Goal: Find specific page/section: Find specific page/section

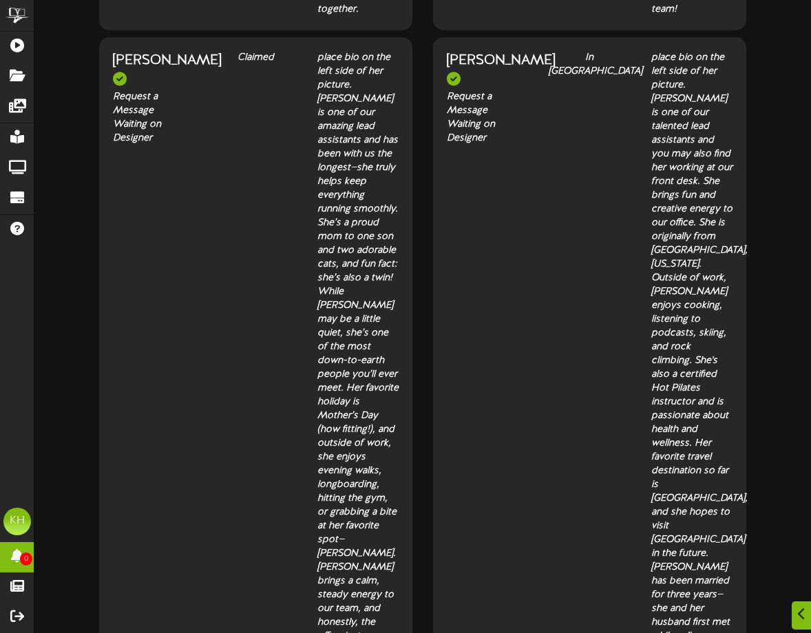
scroll to position [826, 0]
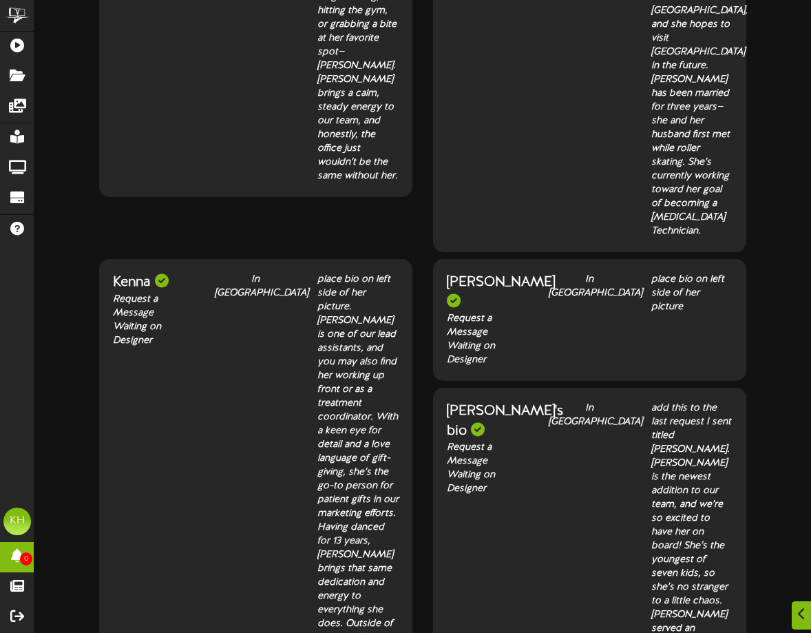
scroll to position [1032, 0]
click at [460, 293] on div at bounding box center [454, 300] width 14 height 14
click at [471, 272] on div "[PERSON_NAME]" at bounding box center [487, 291] width 81 height 39
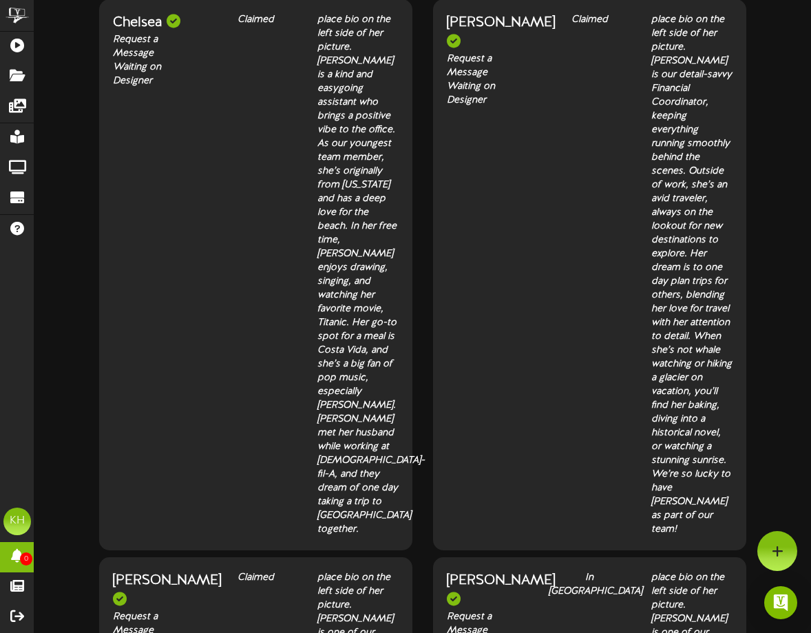
scroll to position [0, 0]
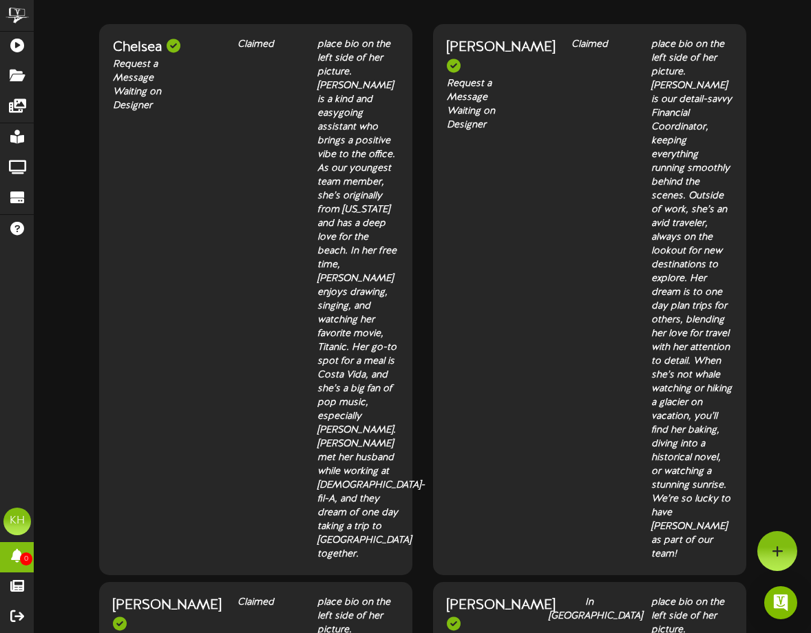
click at [480, 54] on div "[PERSON_NAME]" at bounding box center [487, 57] width 81 height 39
click at [692, 78] on div "place bio on the left side of her picture. [PERSON_NAME] is our detail-savvy Fi…" at bounding box center [691, 299] width 81 height 523
click at [165, 52] on div "Chelsea" at bounding box center [153, 48] width 81 height 20
click at [175, 42] on div at bounding box center [174, 46] width 14 height 14
click at [264, 45] on div "Claimed" at bounding box center [255, 45] width 81 height 14
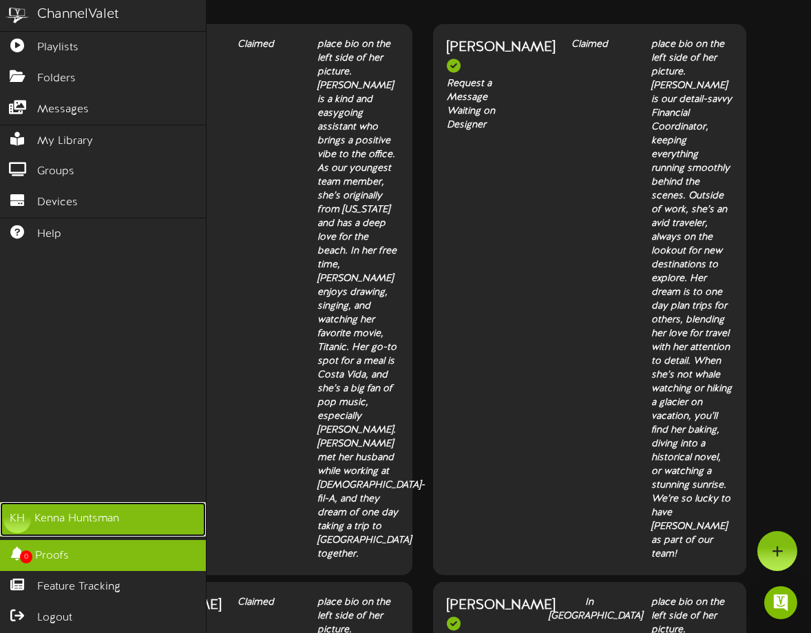
click at [87, 520] on div "[PERSON_NAME]" at bounding box center [76, 519] width 85 height 16
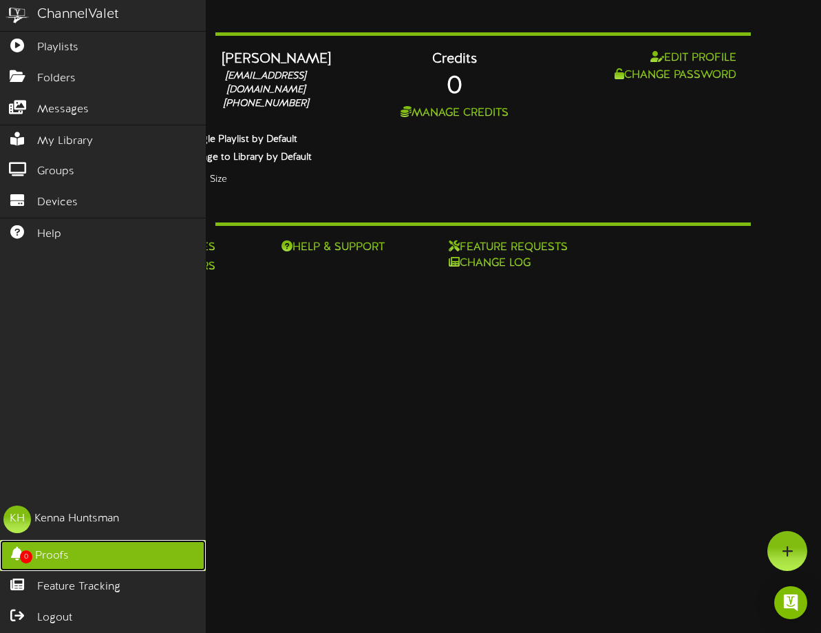
click at [60, 551] on span "Proofs" at bounding box center [52, 556] width 34 height 16
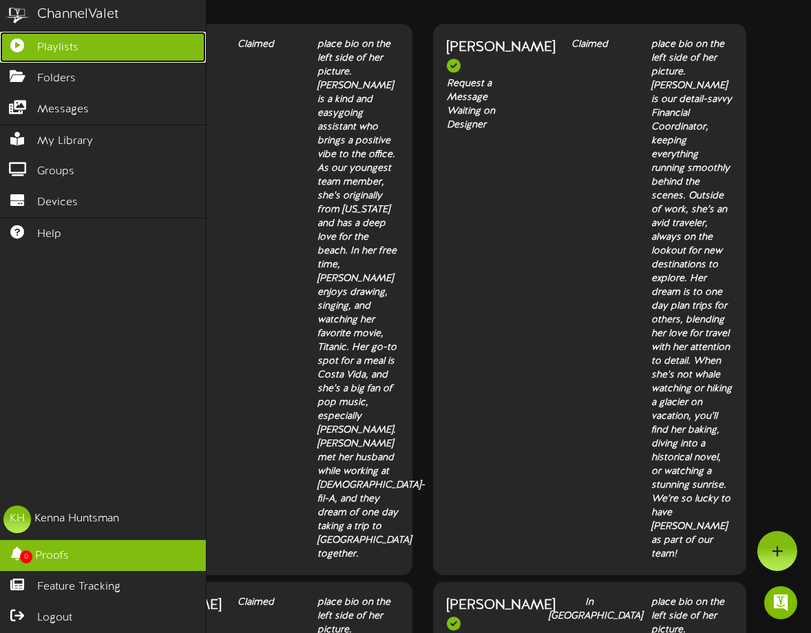
click at [97, 56] on link "Playlists" at bounding box center [103, 47] width 206 height 31
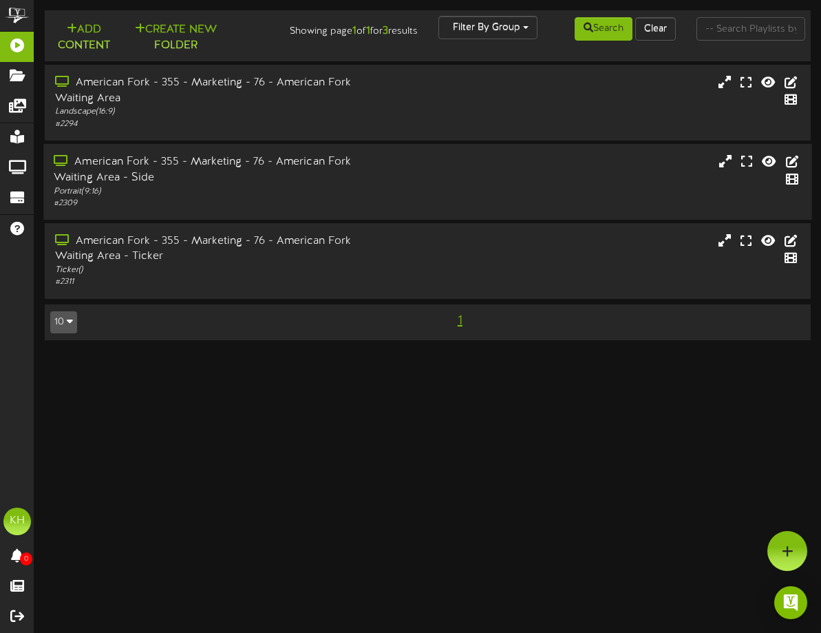
click at [336, 169] on div "American Fork - 355 - Marketing - 76 - American Fork Waiting Area - Side" at bounding box center [203, 170] width 299 height 32
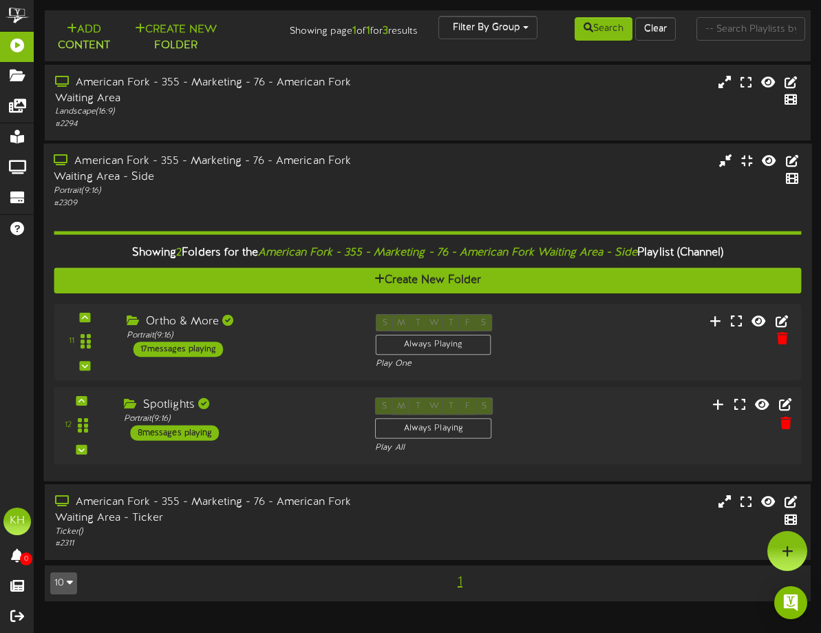
click at [270, 434] on div "Spotlights Portrait ( 9:16 ) 8 messages playing" at bounding box center [239, 418] width 252 height 43
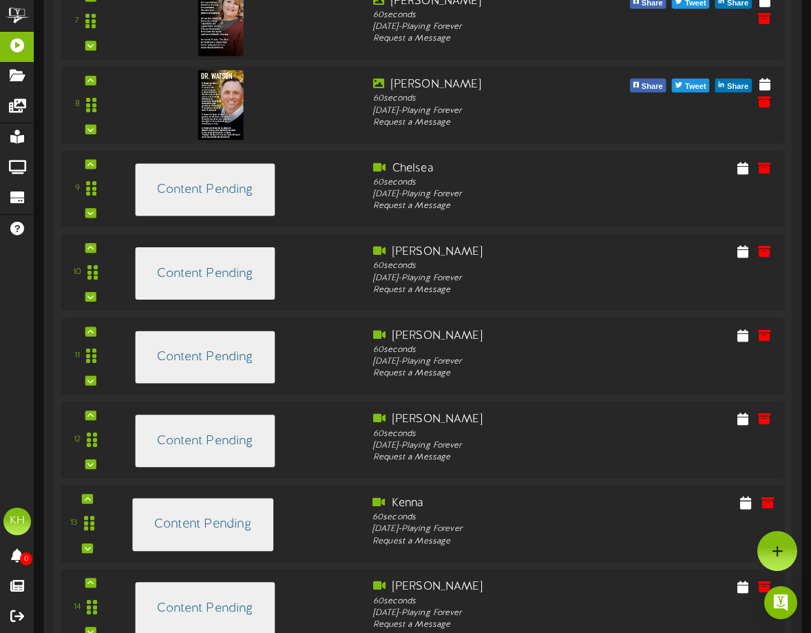
scroll to position [1004, 0]
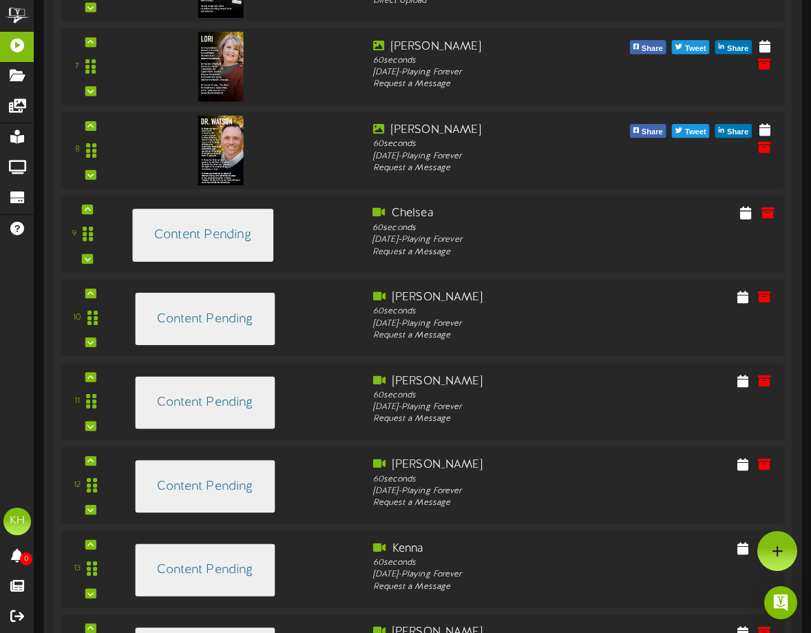
click at [184, 231] on h4 "Content Pending" at bounding box center [202, 235] width 97 height 14
click at [260, 247] on div "Content Pending" at bounding box center [202, 235] width 141 height 53
click at [440, 220] on div "Chelsea" at bounding box center [483, 214] width 222 height 16
click at [421, 212] on div "Chelsea" at bounding box center [483, 214] width 222 height 16
click at [401, 299] on div "[PERSON_NAME]" at bounding box center [483, 297] width 222 height 16
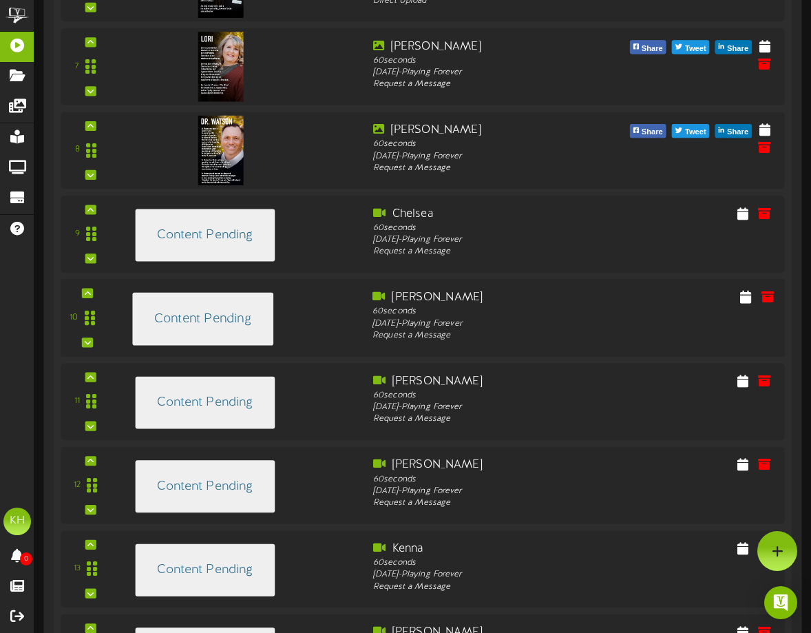
click at [195, 316] on h4 "Content Pending" at bounding box center [202, 319] width 97 height 14
